Goal: Transaction & Acquisition: Purchase product/service

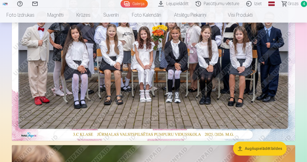
scroll to position [151, 0]
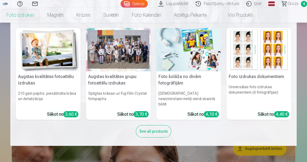
click at [24, 16] on link "Foto izdrukas" at bounding box center [20, 15] width 41 height 15
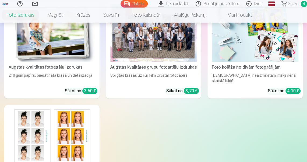
scroll to position [43, 0]
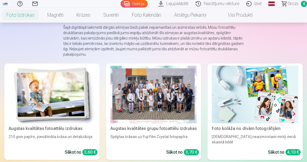
click at [169, 99] on div at bounding box center [153, 95] width 87 height 58
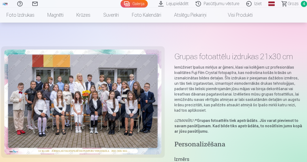
scroll to position [65, 0]
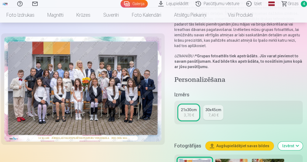
click at [194, 116] on div "3,70 €" at bounding box center [189, 115] width 10 height 5
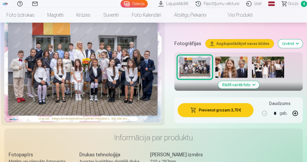
scroll to position [172, 0]
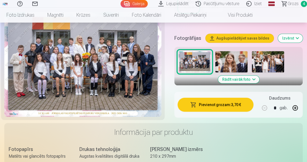
click at [212, 107] on button "Pievienot grozam : 3,70 €" at bounding box center [216, 105] width 76 height 14
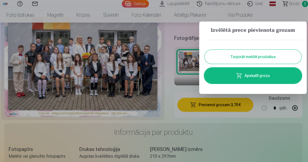
click at [245, 56] on button "Turpināt meklēt produktus" at bounding box center [253, 57] width 97 height 14
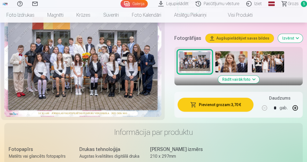
click at [234, 63] on img at bounding box center [231, 62] width 32 height 22
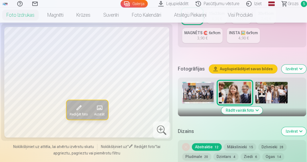
scroll to position [151, 0]
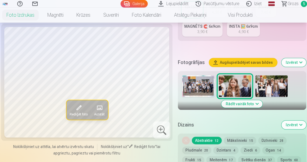
click at [254, 159] on button "Svētku dienās 37" at bounding box center [256, 160] width 37 height 8
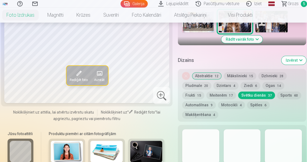
scroll to position [258, 0]
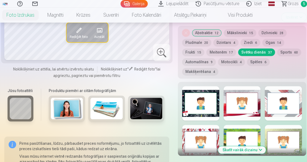
click at [203, 105] on div at bounding box center [200, 103] width 37 height 34
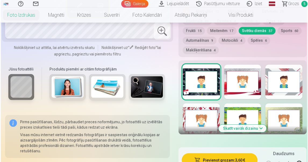
scroll to position [366, 0]
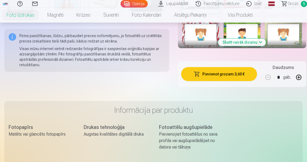
click at [221, 75] on button "Pievienot grozam : 3,60 €" at bounding box center [219, 74] width 76 height 14
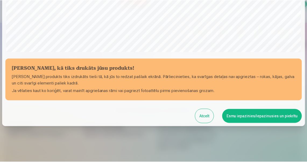
scroll to position [181, 0]
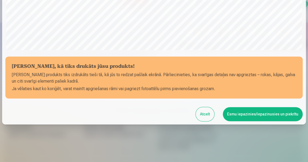
click at [236, 114] on button "Esmu iepazinies/iepazinusies un piekrītu" at bounding box center [263, 114] width 80 height 14
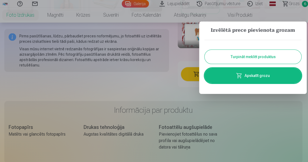
click at [252, 57] on button "Turpināt meklēt produktus" at bounding box center [253, 57] width 97 height 14
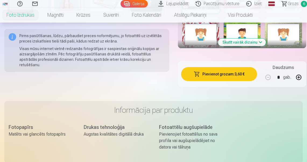
scroll to position [301, 0]
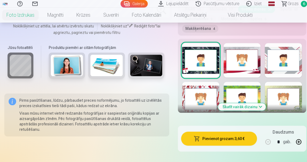
click at [251, 106] on button "Skatīt vairāk dizainu" at bounding box center [242, 107] width 48 height 8
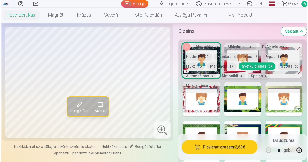
scroll to position [366, 0]
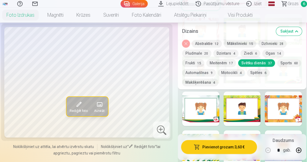
click at [284, 110] on div at bounding box center [283, 109] width 37 height 34
click at [229, 145] on button "Pievienot grozam : 3,60 €" at bounding box center [219, 147] width 76 height 14
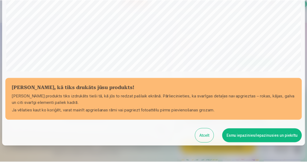
scroll to position [181, 0]
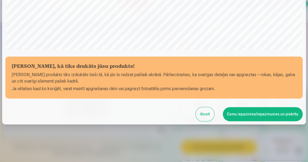
click at [233, 116] on button "Esmu iepazinies/iepazinusies un piekrītu" at bounding box center [263, 114] width 80 height 14
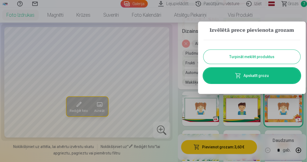
scroll to position [0, 0]
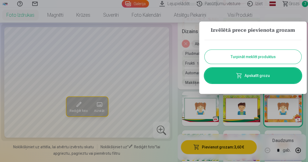
click at [250, 58] on button "Turpināt meklēt produktus" at bounding box center [253, 57] width 97 height 14
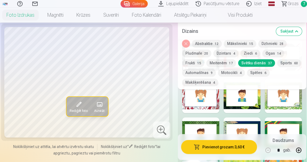
scroll to position [194, 0]
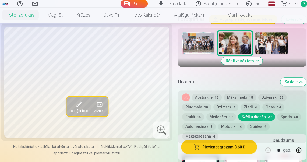
click at [271, 43] on img at bounding box center [271, 43] width 32 height 22
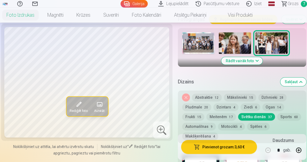
click at [213, 98] on button "Abstraktie 12" at bounding box center [207, 98] width 30 height 8
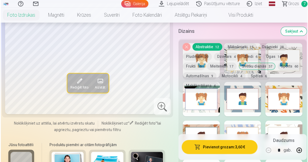
scroll to position [237, 0]
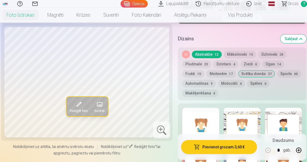
click at [277, 120] on div at bounding box center [283, 125] width 37 height 34
click at [219, 149] on button "Pievienot grozam : 3,60 €" at bounding box center [219, 147] width 76 height 14
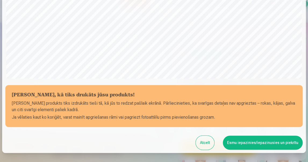
scroll to position [181, 0]
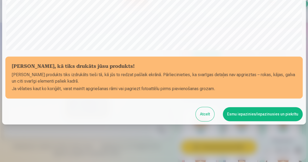
click at [247, 117] on button "Esmu iepazinies/iepazinusies un piekrītu" at bounding box center [263, 114] width 80 height 14
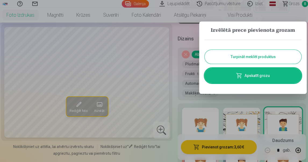
click at [247, 76] on link "Apskatīt grozu" at bounding box center [253, 75] width 97 height 15
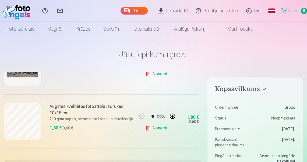
scroll to position [108, 0]
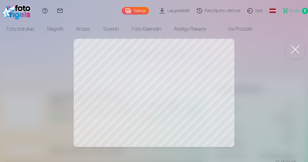
click at [295, 50] on button at bounding box center [296, 50] width 22 height 22
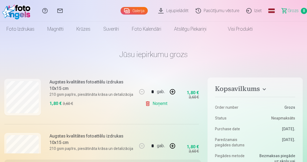
scroll to position [151, 0]
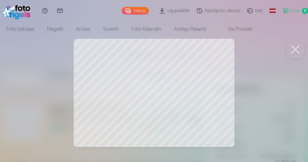
click at [296, 51] on button at bounding box center [296, 50] width 22 height 22
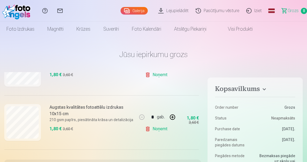
click at [154, 75] on link "Noņemt" at bounding box center [157, 74] width 24 height 11
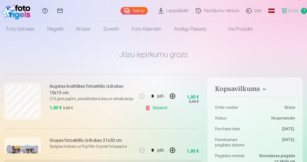
scroll to position [172, 0]
click at [154, 108] on link "Noņemt" at bounding box center [157, 107] width 24 height 11
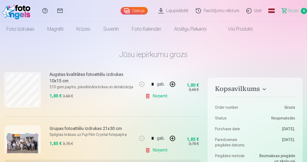
scroll to position [86, 0]
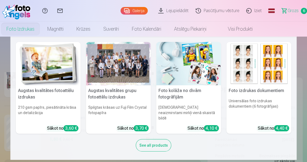
click at [27, 30] on link "Foto izdrukas" at bounding box center [20, 29] width 41 height 15
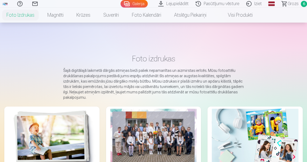
scroll to position [108, 0]
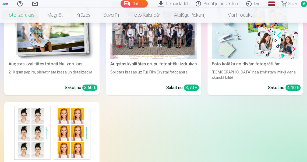
click at [165, 53] on div at bounding box center [153, 30] width 87 height 58
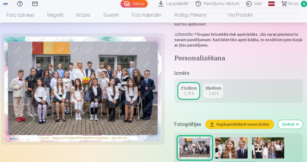
scroll to position [172, 0]
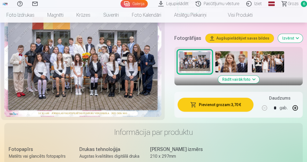
click at [273, 62] on img at bounding box center [268, 62] width 32 height 22
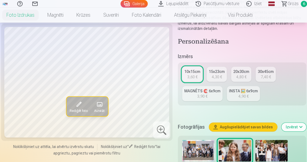
scroll to position [237, 0]
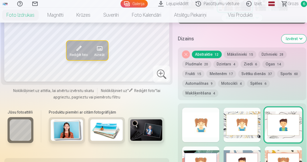
click at [237, 52] on button "Mākslinieki 15" at bounding box center [240, 55] width 32 height 8
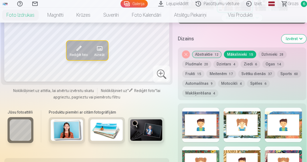
click at [206, 55] on button "Abstraktie 12" at bounding box center [207, 55] width 30 height 8
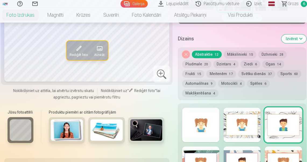
click at [283, 127] on div at bounding box center [283, 125] width 37 height 34
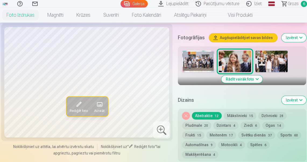
scroll to position [172, 0]
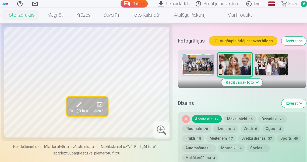
click at [278, 67] on img at bounding box center [271, 65] width 32 height 22
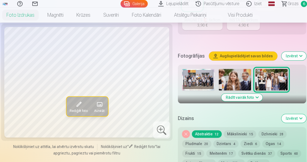
scroll to position [108, 0]
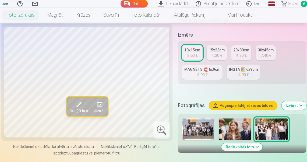
click at [215, 52] on div "15x23cm" at bounding box center [217, 49] width 16 height 5
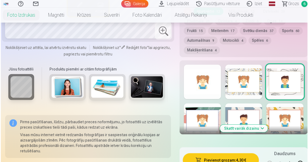
scroll to position [301, 0]
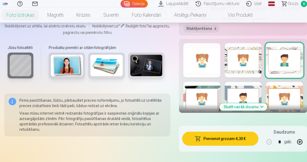
click at [234, 137] on button "Pievienot grozam : 4,30 €" at bounding box center [220, 139] width 76 height 14
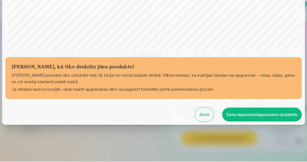
scroll to position [181, 0]
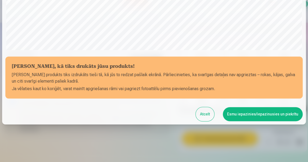
click at [260, 115] on button "Esmu iepazinies/iepazinusies un piekrītu" at bounding box center [263, 114] width 80 height 14
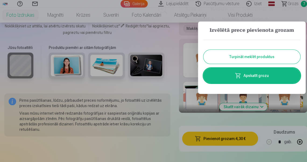
scroll to position [0, 0]
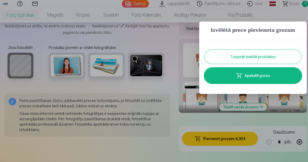
click at [243, 58] on button "Turpināt meklēt produktus" at bounding box center [253, 57] width 97 height 14
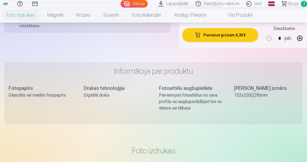
scroll to position [301, 0]
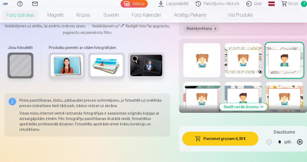
click at [295, 3] on span "Grozs" at bounding box center [293, 4] width 11 height 6
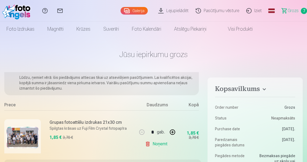
scroll to position [22, 0]
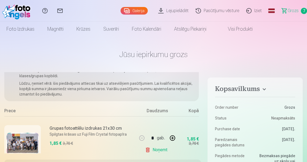
click at [155, 150] on link "Noņemt" at bounding box center [157, 150] width 24 height 11
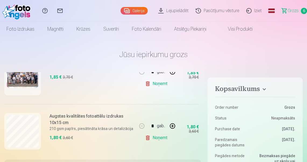
scroll to position [151, 0]
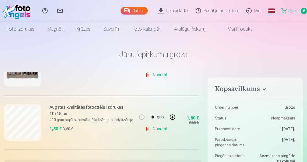
click at [154, 128] on link "Noņemt" at bounding box center [157, 129] width 24 height 11
click at [155, 129] on link "Noņemt" at bounding box center [157, 129] width 24 height 11
click at [154, 129] on link "Noņemt" at bounding box center [157, 129] width 24 height 11
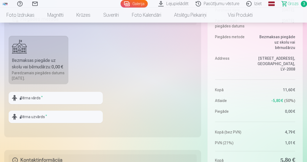
scroll to position [172, 0]
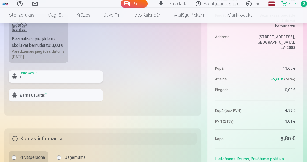
click at [40, 73] on input "text" at bounding box center [56, 76] width 94 height 12
type input "****"
type input "******"
type input "****"
type input "******"
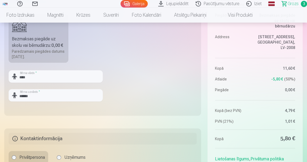
type input "********"
type input "**********"
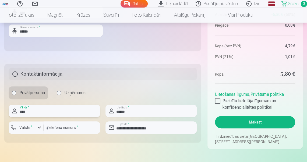
click at [50, 112] on input "****" at bounding box center [55, 111] width 92 height 12
type input "*"
type input "*****"
click at [32, 129] on label "Valsts *" at bounding box center [25, 127] width 17 height 5
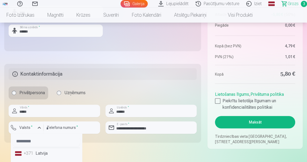
click at [28, 156] on div "+371" at bounding box center [29, 153] width 11 height 6
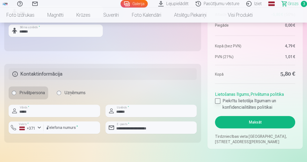
click at [218, 102] on div at bounding box center [217, 100] width 5 height 5
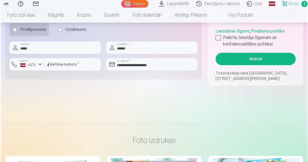
scroll to position [301, 0]
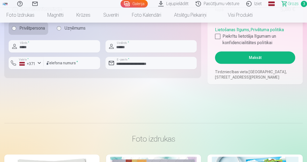
click at [259, 57] on button "Maksāt" at bounding box center [255, 57] width 80 height 12
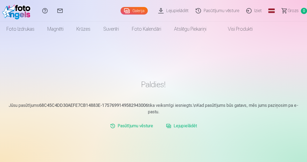
click at [259, 12] on link "Iziet" at bounding box center [255, 11] width 23 height 22
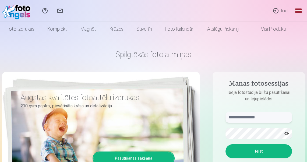
type input "**********"
click at [287, 11] on link "Ieiet" at bounding box center [280, 11] width 25 height 22
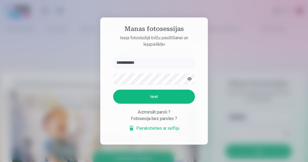
click at [151, 64] on input "**********" at bounding box center [154, 62] width 82 height 11
type input "*"
type input "**********"
click at [113, 90] on button "Ieiet" at bounding box center [154, 97] width 82 height 14
